Goal: Task Accomplishment & Management: Complete application form

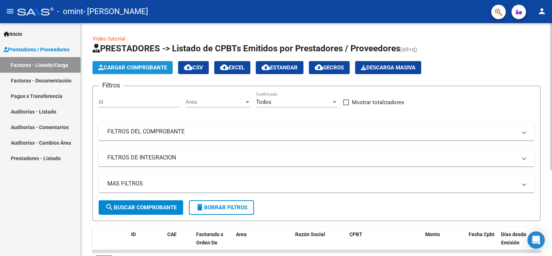
click at [127, 66] on span "Cargar Comprobante" at bounding box center [132, 67] width 69 height 7
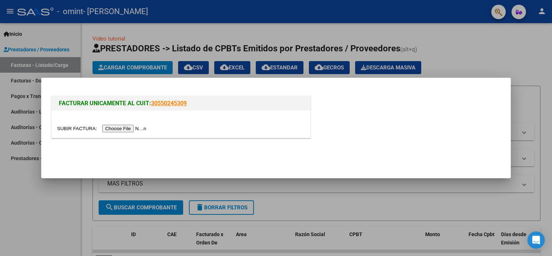
click at [113, 128] on input "file" at bounding box center [102, 129] width 91 height 8
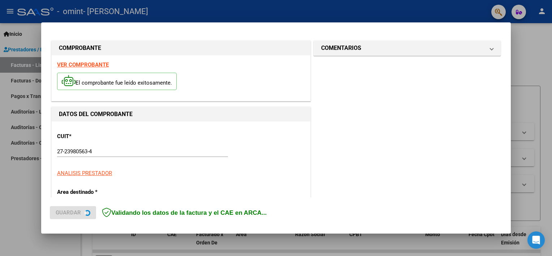
scroll to position [168, 0]
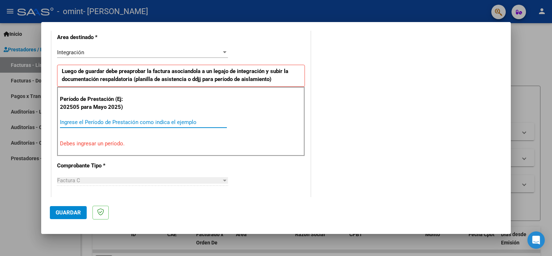
click at [75, 121] on input "Ingrese el Período de Prestación como indica el ejemplo" at bounding box center [143, 122] width 167 height 7
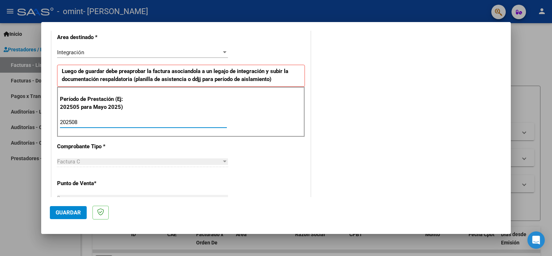
type input "202508"
click at [223, 160] on div at bounding box center [225, 161] width 4 height 2
click at [225, 159] on div at bounding box center [224, 162] width 7 height 6
drag, startPoint x: 225, startPoint y: 159, endPoint x: 28, endPoint y: 218, distance: 205.2
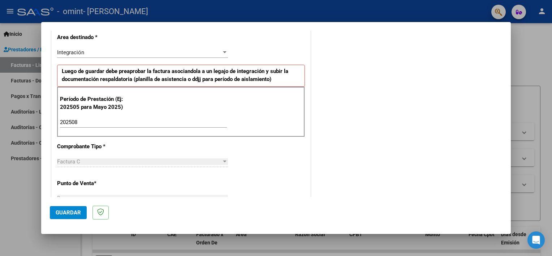
click at [28, 218] on div "COMPROBANTE VER COMPROBANTE El comprobante fue leído exitosamente. DATOS DEL CO…" at bounding box center [276, 128] width 552 height 256
click at [72, 215] on span "Guardar" at bounding box center [68, 212] width 25 height 7
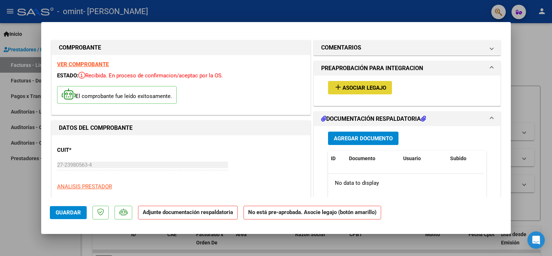
click at [372, 88] on span "Asociar Legajo" at bounding box center [364, 88] width 44 height 7
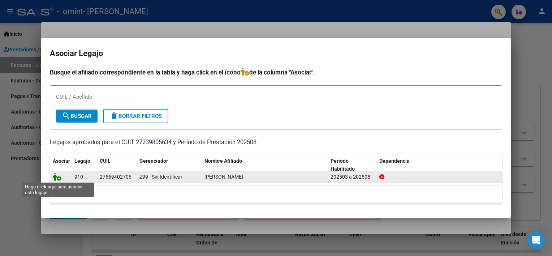
click at [58, 176] on icon at bounding box center [57, 177] width 9 height 8
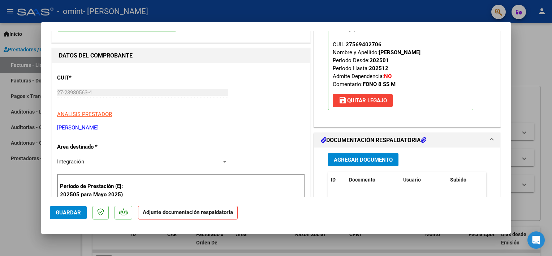
scroll to position [87, 0]
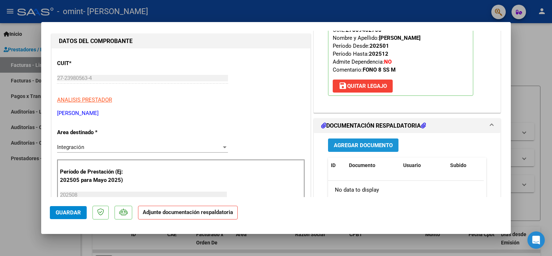
click at [363, 145] on span "Agregar Documento" at bounding box center [363, 145] width 59 height 7
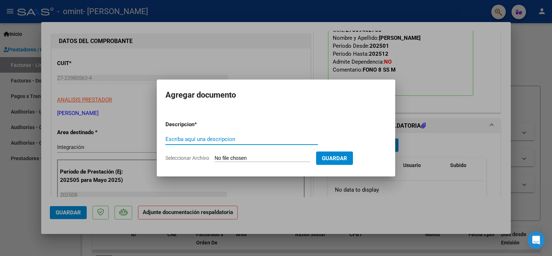
click at [235, 140] on input "Escriba aquí una descripcion" at bounding box center [241, 139] width 152 height 7
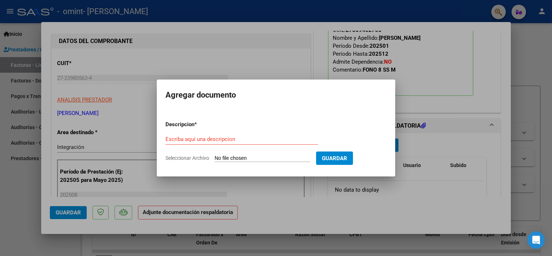
click at [233, 158] on input "Seleccionar Archivo" at bounding box center [263, 158] width 96 height 7
type input "C:\fakepath\Asistencia [DATE].jpg"
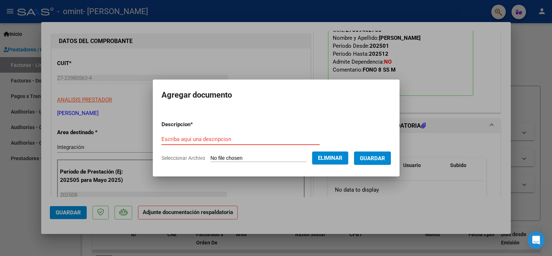
click at [166, 138] on input "Escriba aquí una descripcion" at bounding box center [240, 139] width 158 height 7
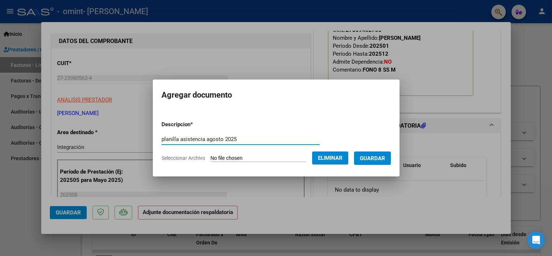
type input "planilla asistencia agosto 2025"
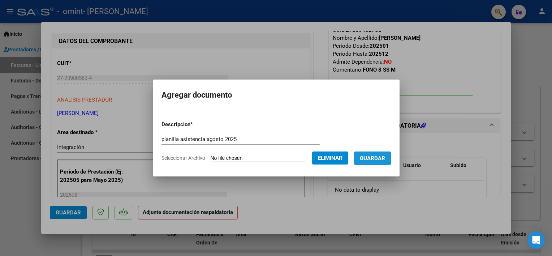
click at [367, 157] on span "Guardar" at bounding box center [372, 158] width 25 height 7
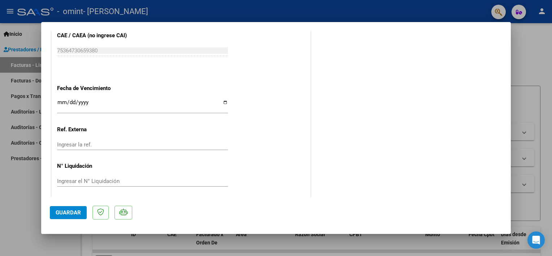
scroll to position [480, 0]
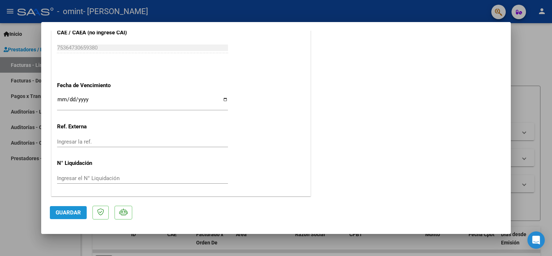
click at [70, 211] on span "Guardar" at bounding box center [68, 212] width 25 height 7
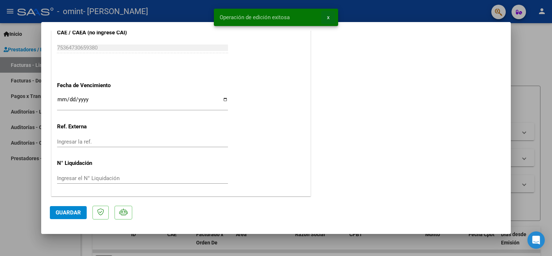
click at [329, 15] on span "x" at bounding box center [328, 17] width 3 height 7
